Goal: Transaction & Acquisition: Purchase product/service

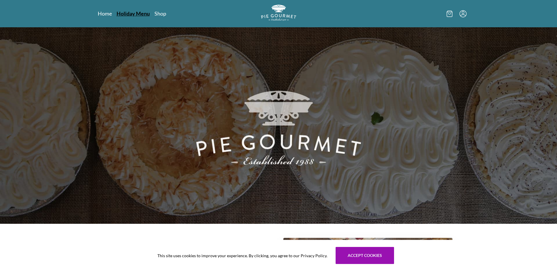
click at [132, 12] on link "Holiday Menu" at bounding box center [132, 13] width 33 height 7
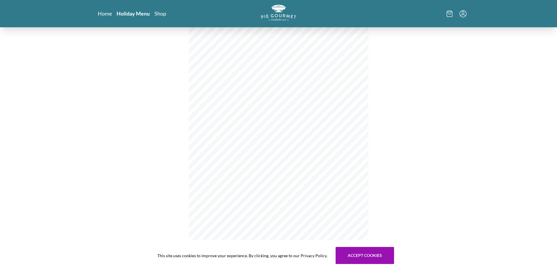
scroll to position [18, 0]
click at [161, 13] on link "Shop" at bounding box center [160, 13] width 12 height 7
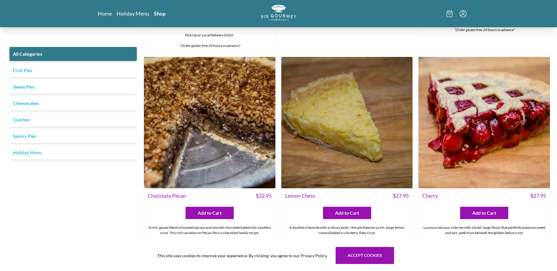
scroll to position [1790, 0]
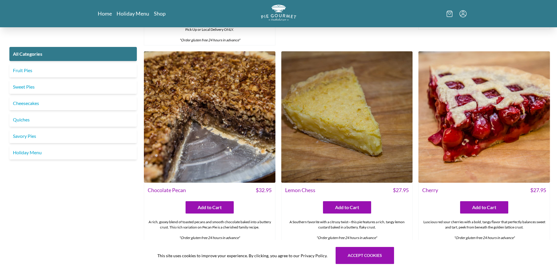
click at [381, 164] on img at bounding box center [346, 116] width 131 height 131
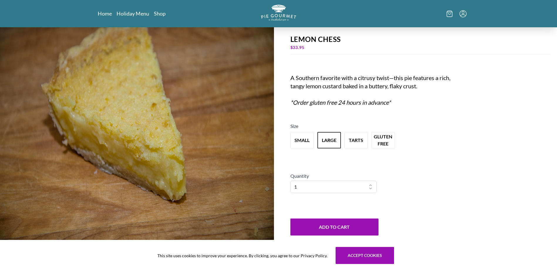
scroll to position [4, 0]
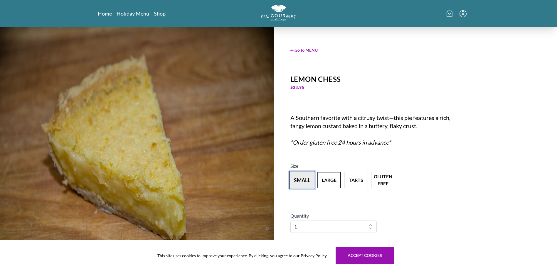
click at [298, 176] on button "small" at bounding box center [302, 180] width 26 height 18
click at [332, 180] on button "large" at bounding box center [329, 180] width 26 height 18
click at [351, 181] on button "tarts" at bounding box center [356, 180] width 26 height 18
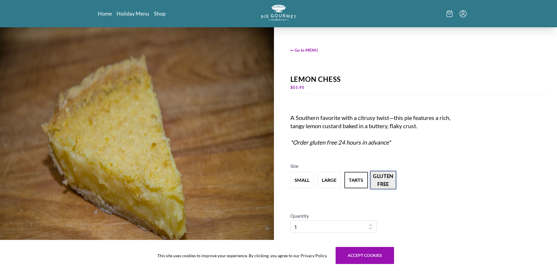
click at [378, 181] on button "gluten free" at bounding box center [383, 180] width 26 height 18
click at [302, 52] on span "← Go to MENU" at bounding box center [420, 50] width 260 height 6
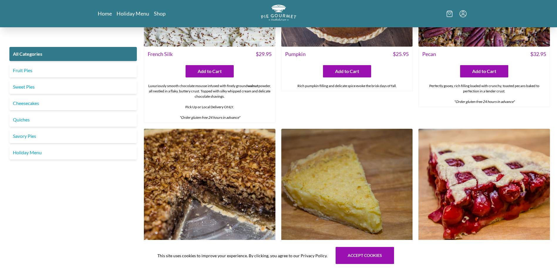
scroll to position [1702, 0]
